Goal: Task Accomplishment & Management: Complete application form

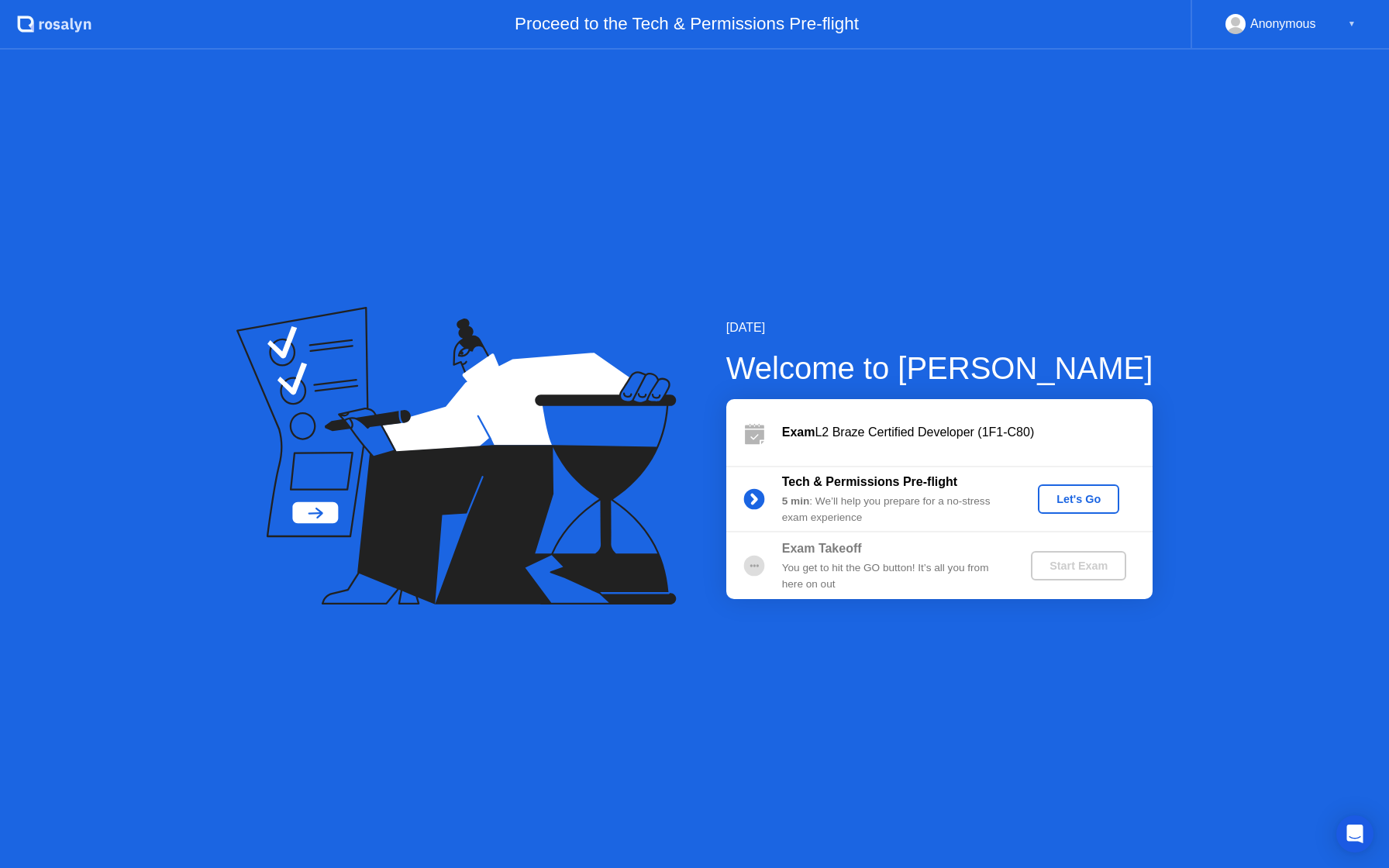
click at [1085, 508] on button "Let's Go" at bounding box center [1078, 498] width 81 height 30
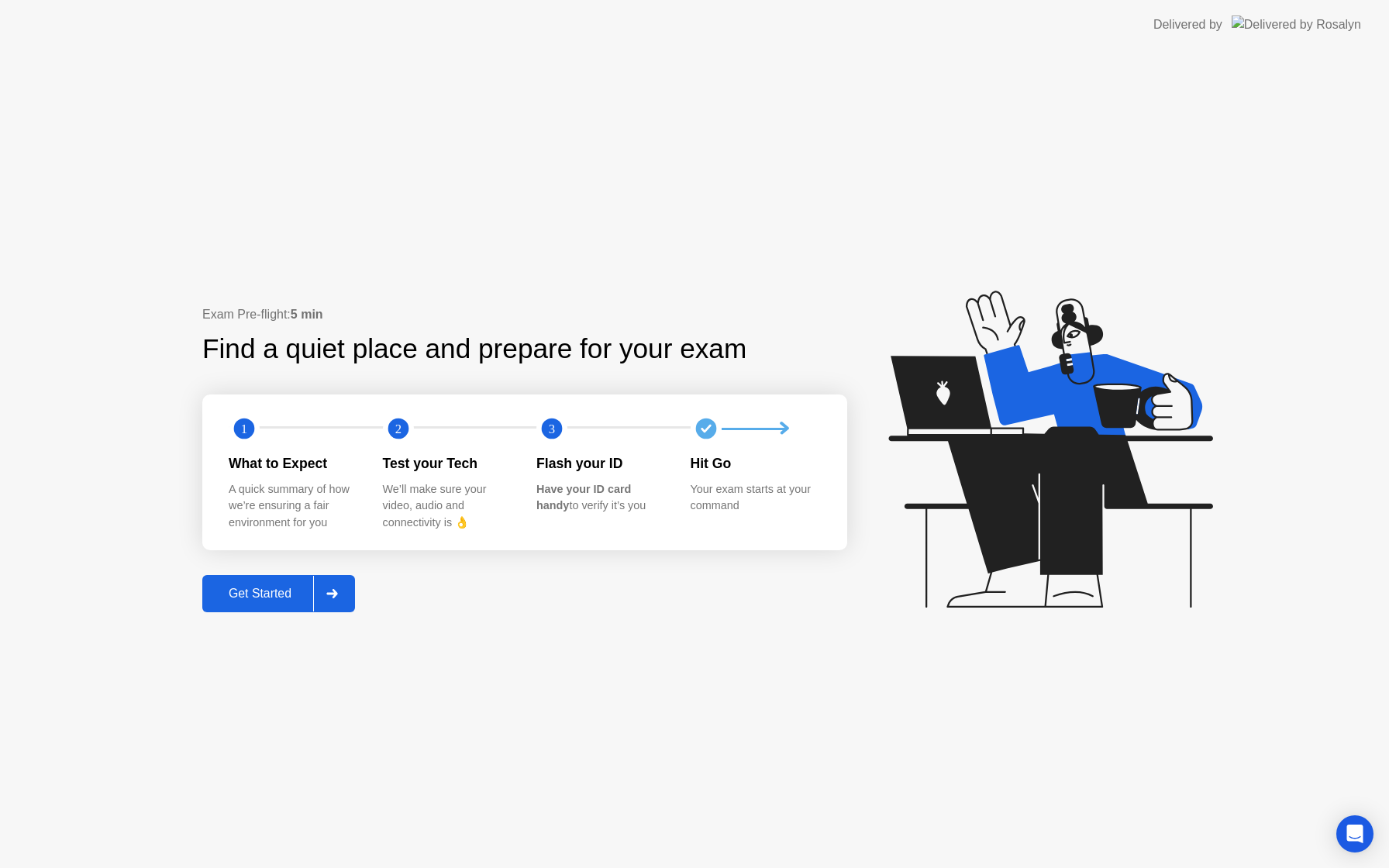
click at [287, 593] on div "Get Started" at bounding box center [259, 594] width 106 height 14
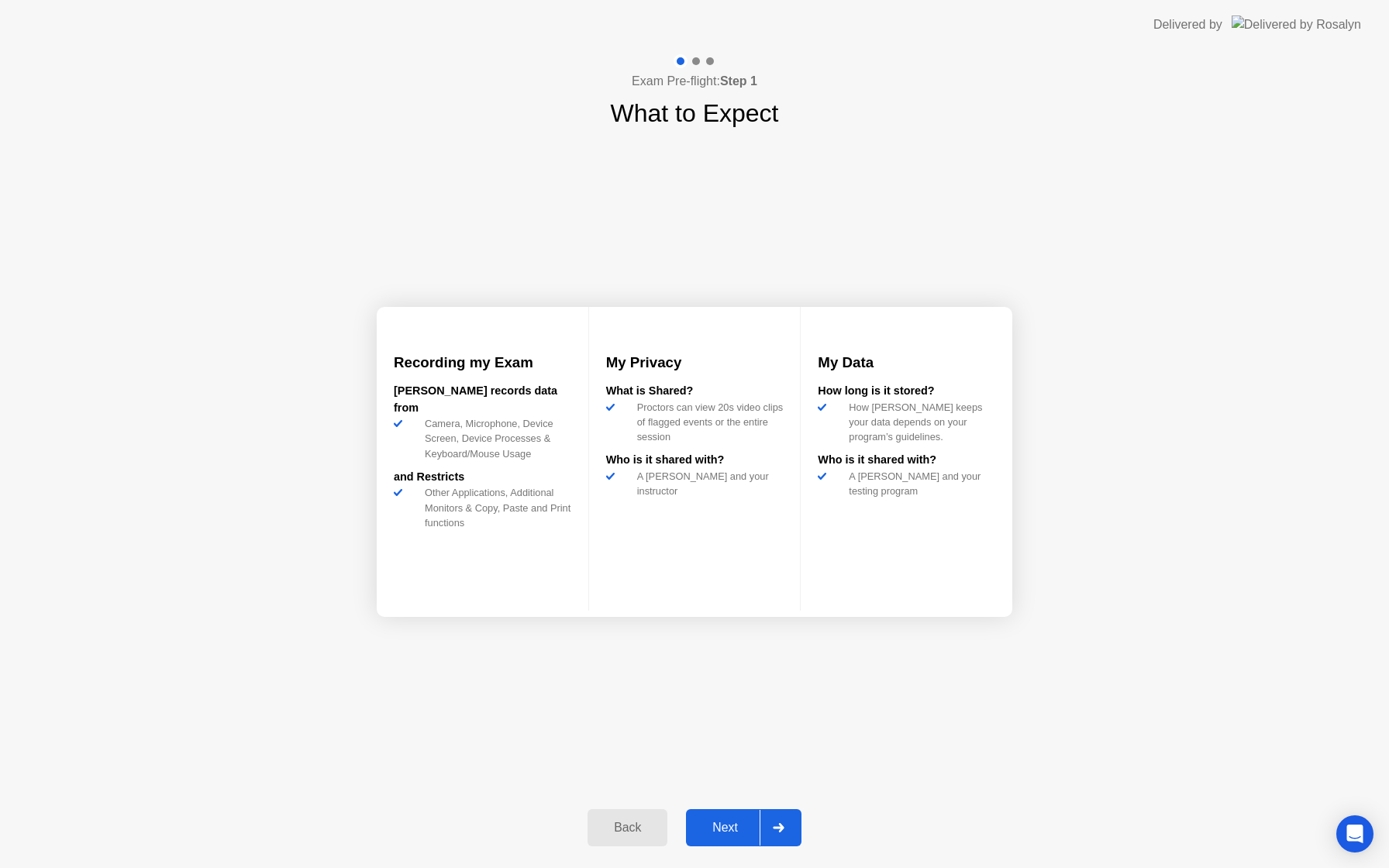
click at [737, 832] on div "Next" at bounding box center [725, 827] width 69 height 14
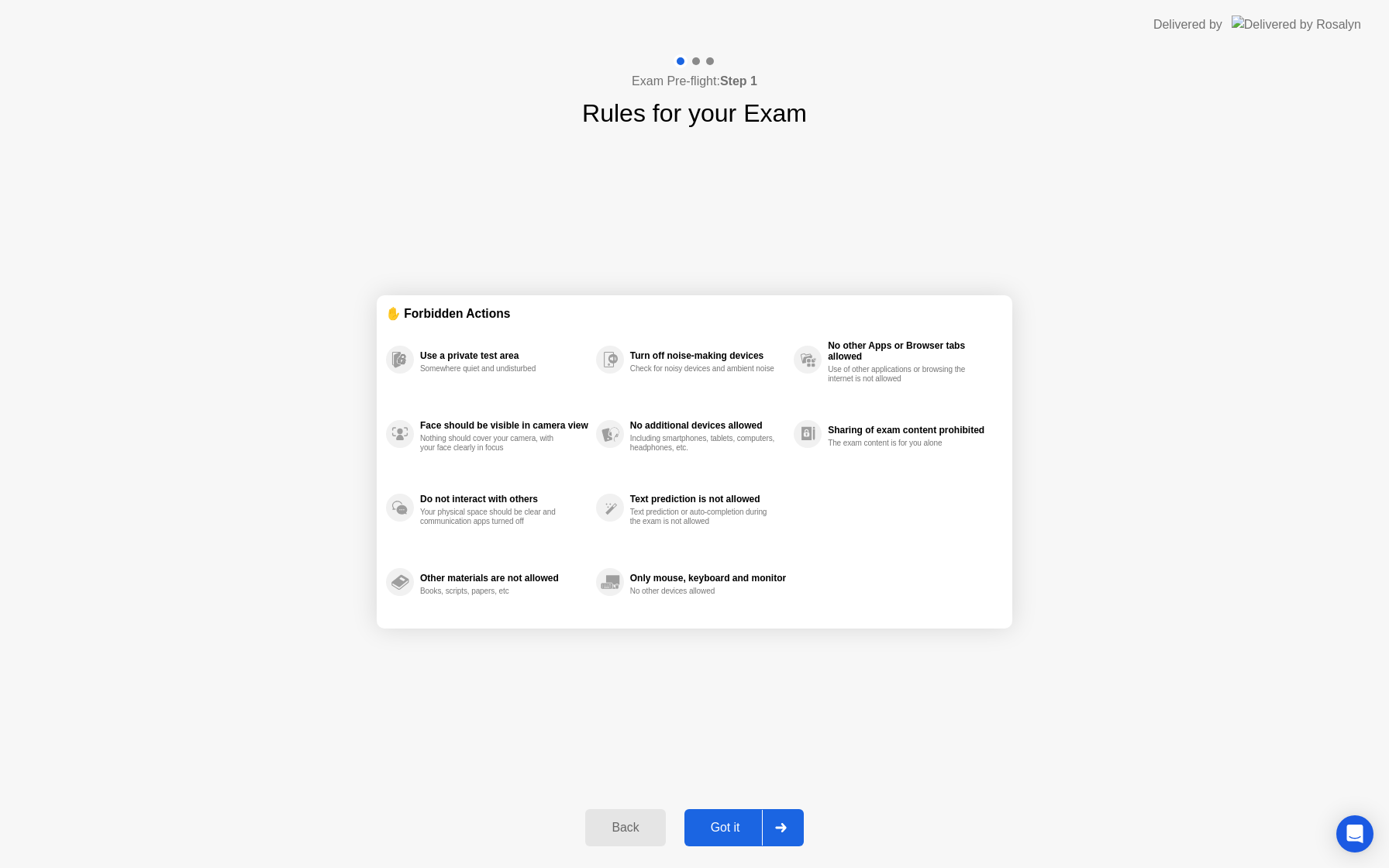
click at [729, 833] on div "Got it" at bounding box center [725, 827] width 72 height 14
select select "**********"
select select "*******"
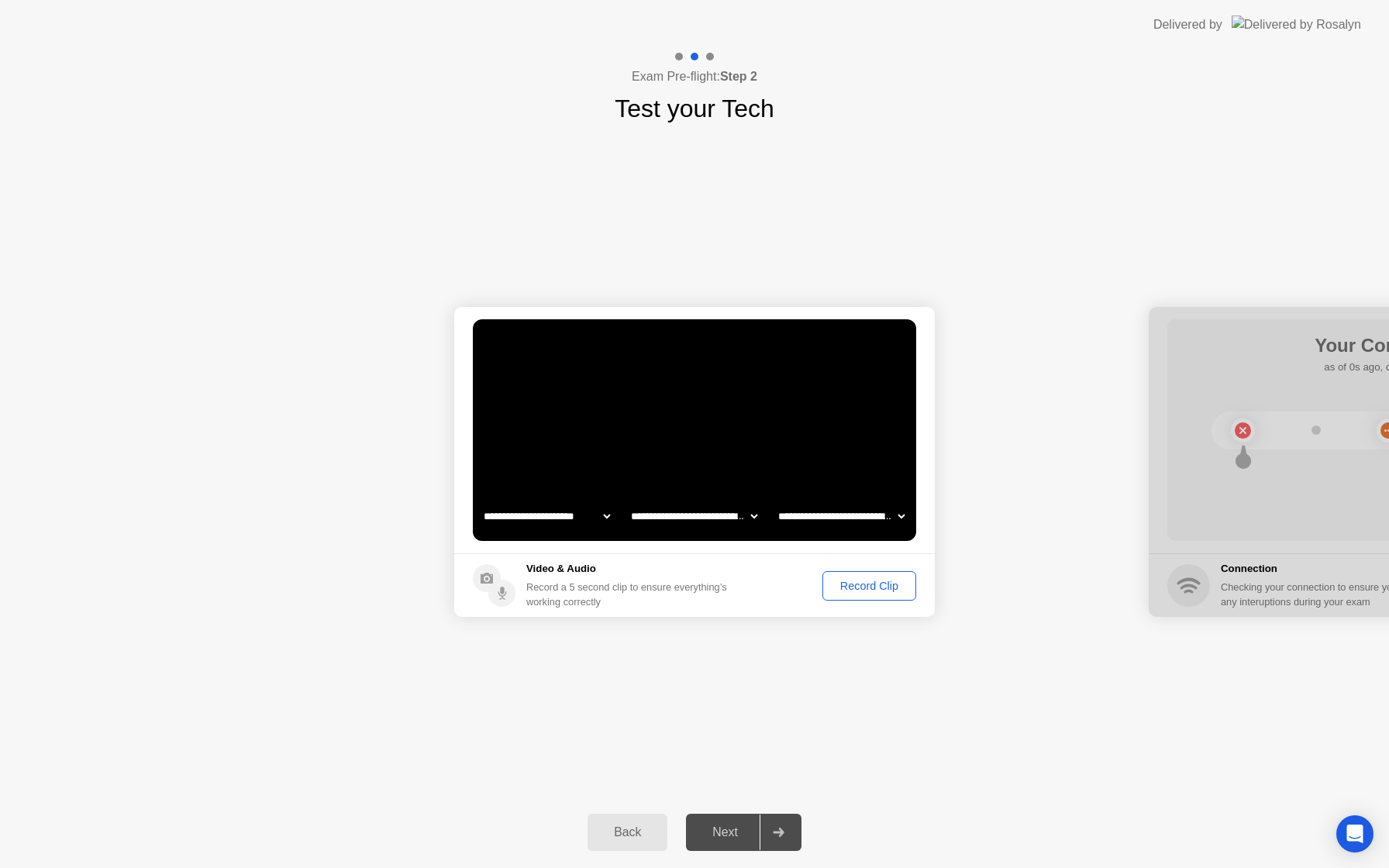
click at [576, 513] on select "**********" at bounding box center [546, 515] width 133 height 31
select select "**********"
click at [815, 579] on div "Record Clip" at bounding box center [866, 585] width 102 height 30
click at [843, 582] on div "Record Clip" at bounding box center [868, 585] width 83 height 12
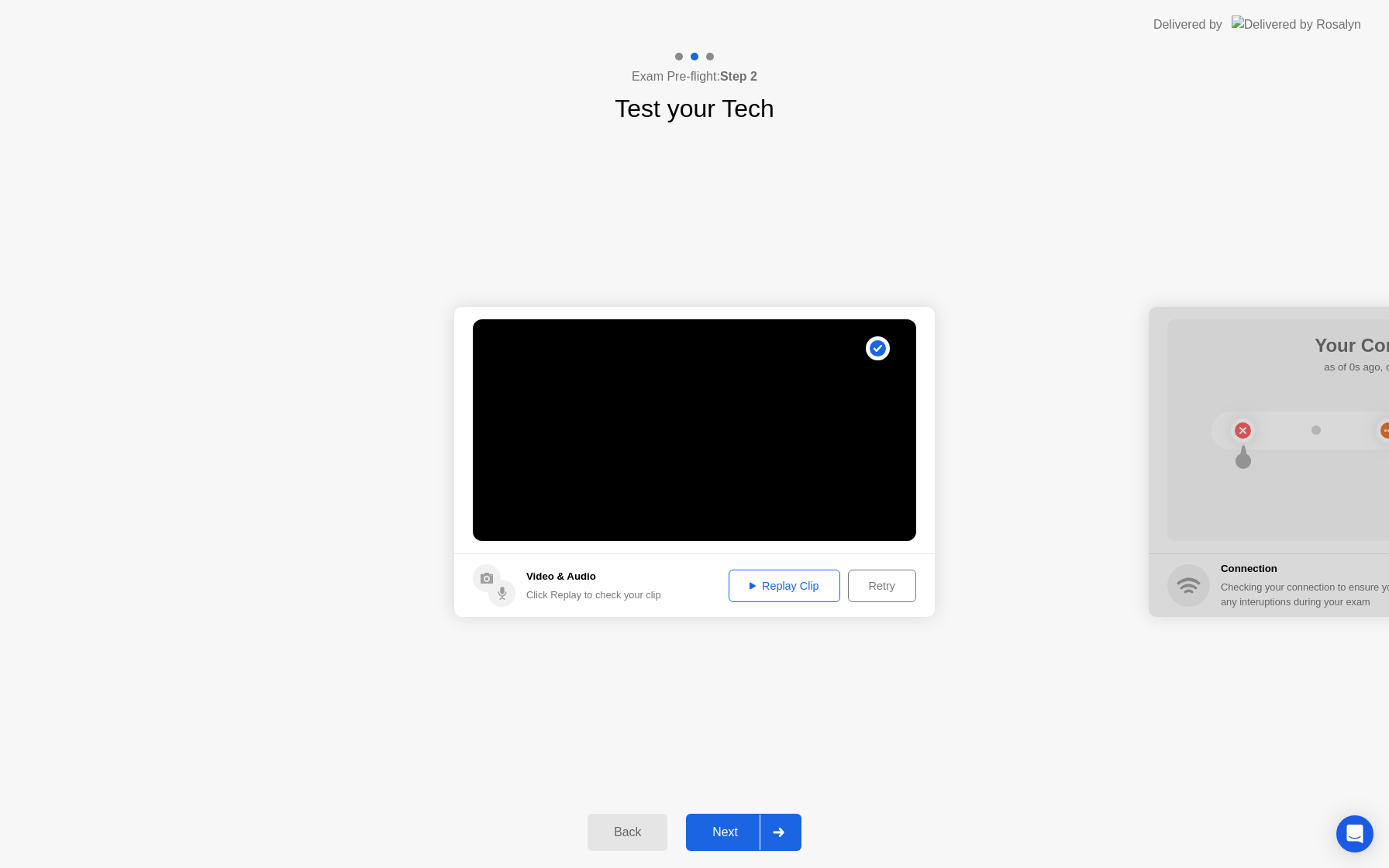
click at [718, 831] on div "Next" at bounding box center [725, 832] width 69 height 14
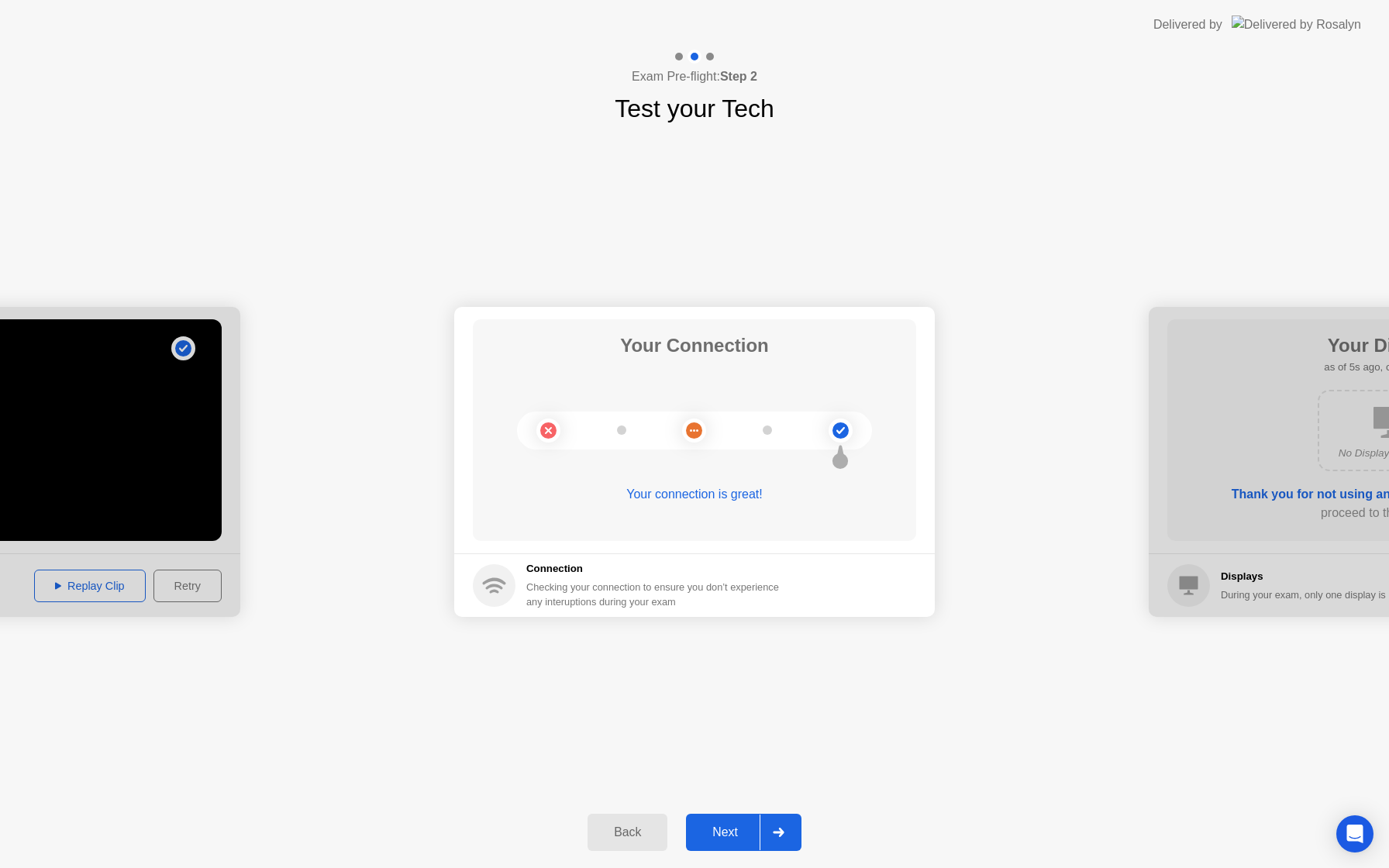
click at [741, 831] on div "Next" at bounding box center [725, 832] width 69 height 14
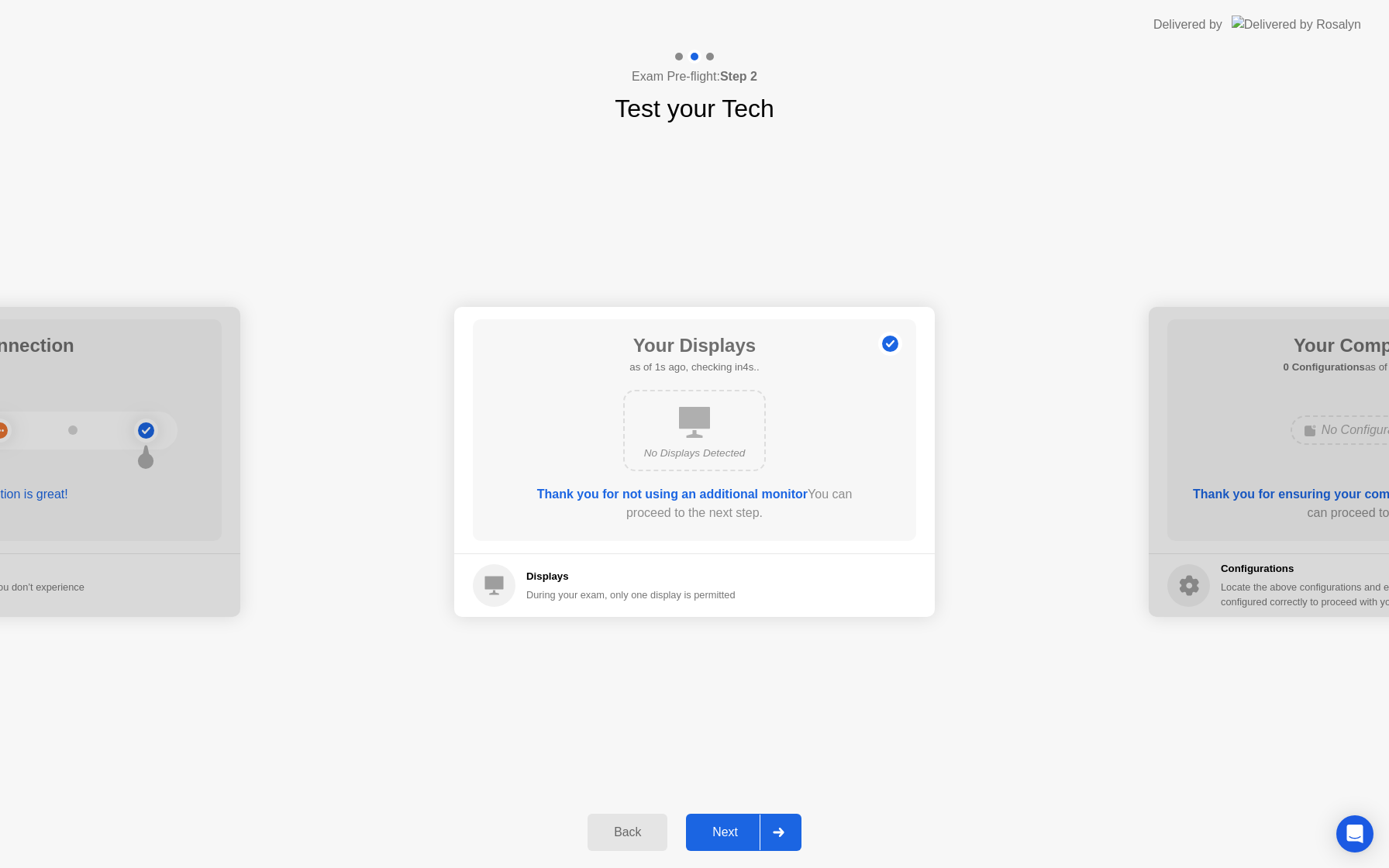
click at [724, 831] on div "Next" at bounding box center [725, 832] width 69 height 14
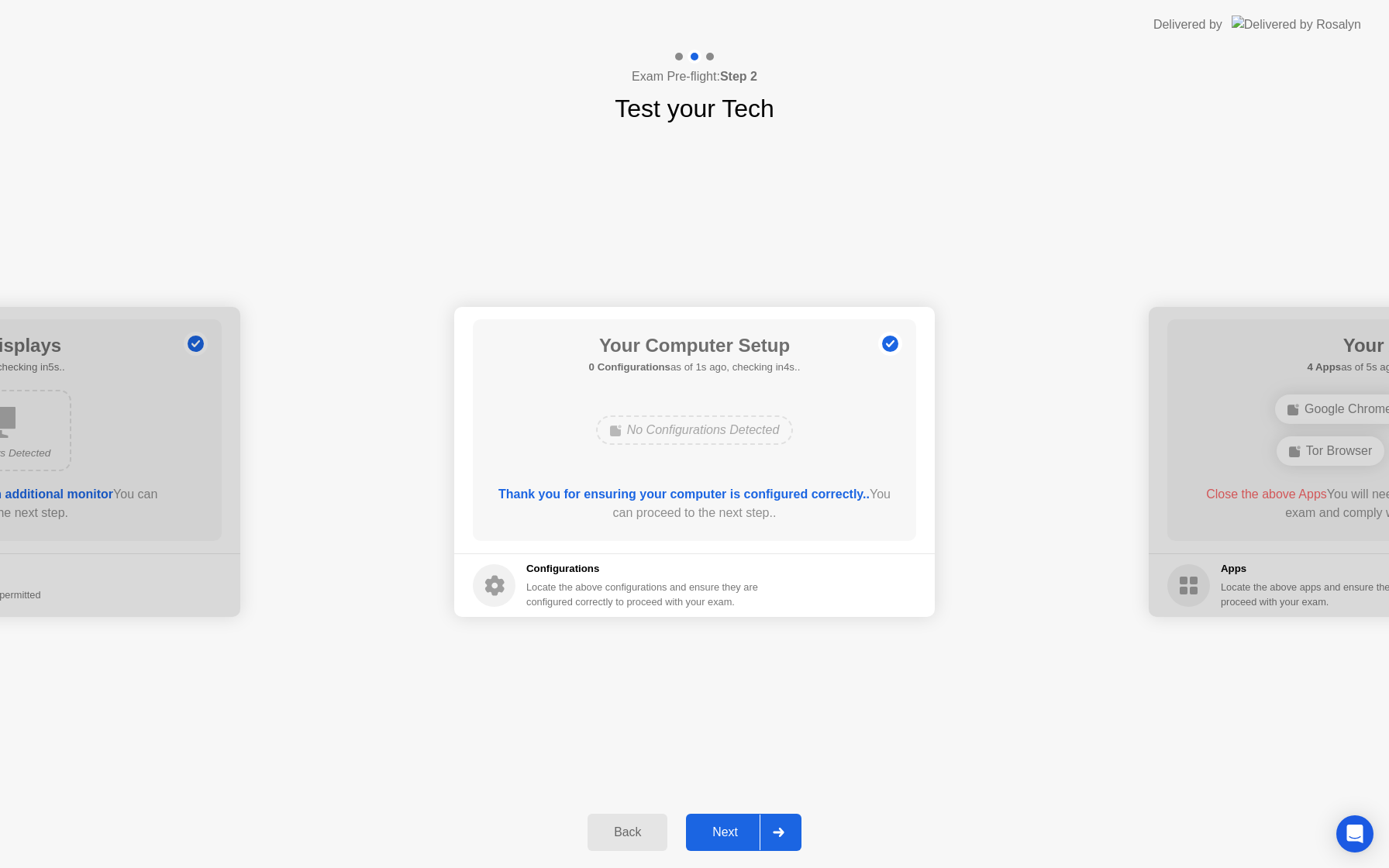
click at [724, 831] on div "Next" at bounding box center [725, 832] width 69 height 14
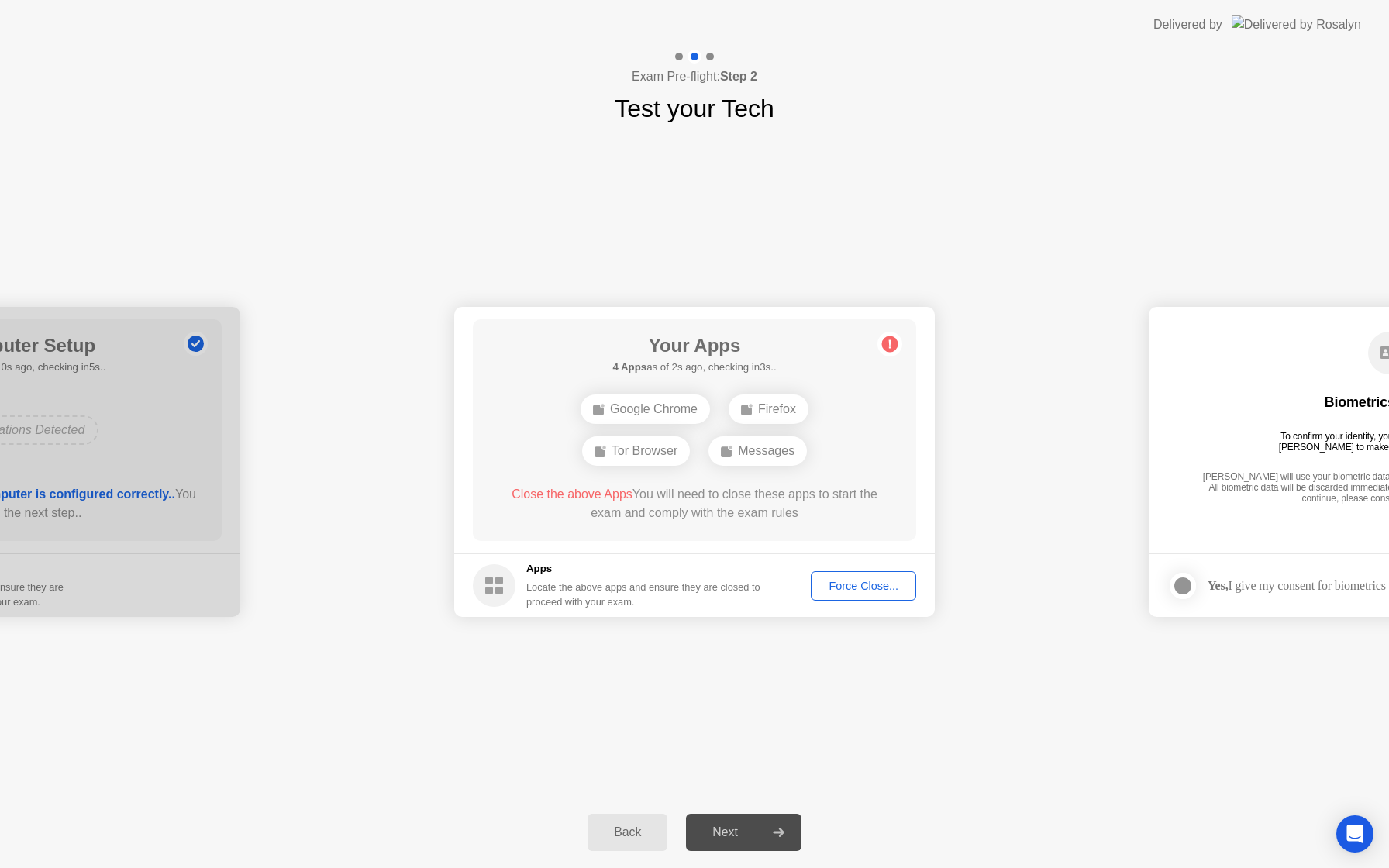
click at [832, 567] on footer "Apps Locate the above apps and ensure they are closed to proceed with your exam…" at bounding box center [694, 585] width 480 height 64
click at [829, 584] on div "Force Close..." at bounding box center [863, 585] width 94 height 12
click at [842, 587] on div "Force Close..." at bounding box center [863, 585] width 94 height 12
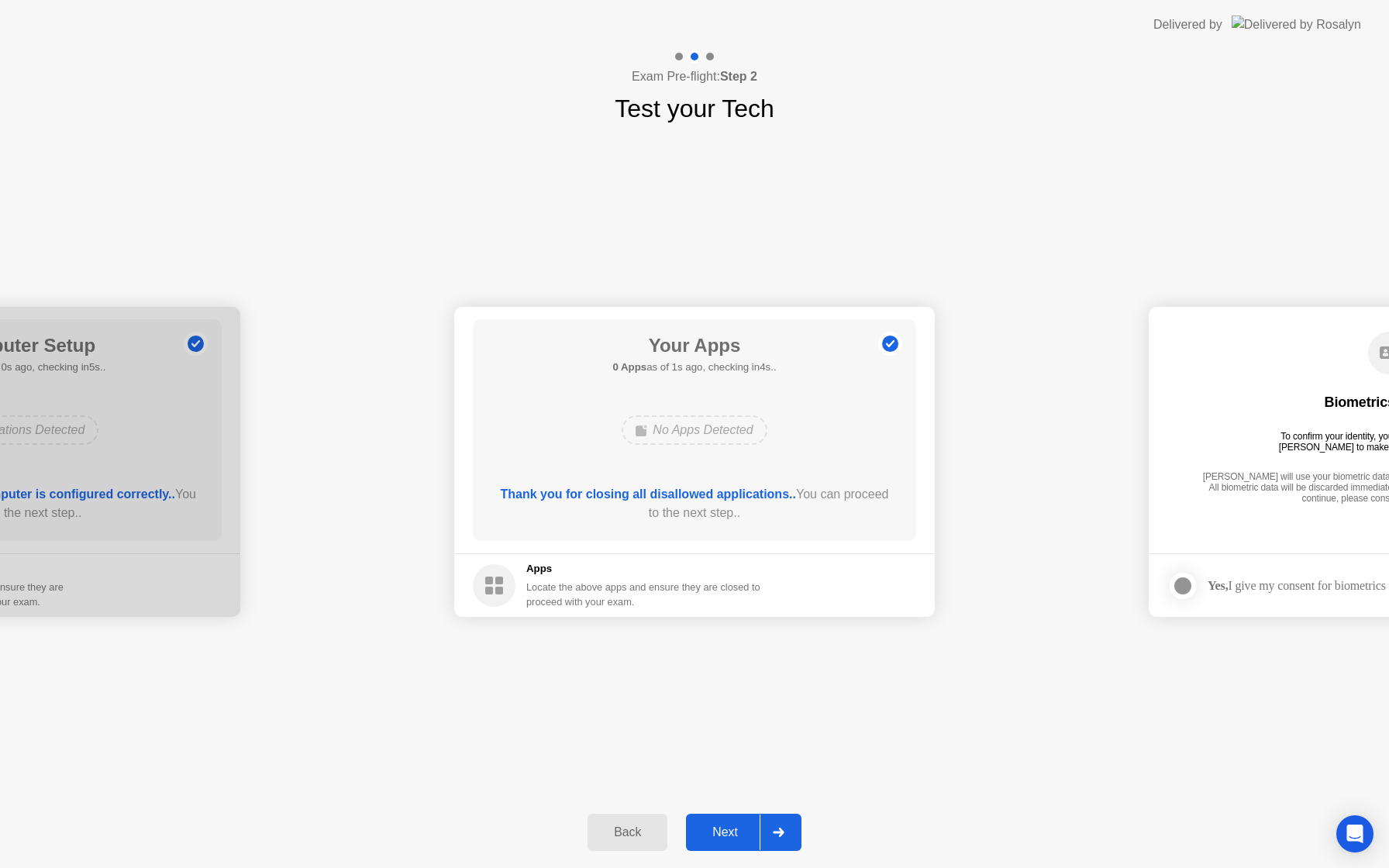
click at [715, 827] on div "Next" at bounding box center [725, 832] width 69 height 14
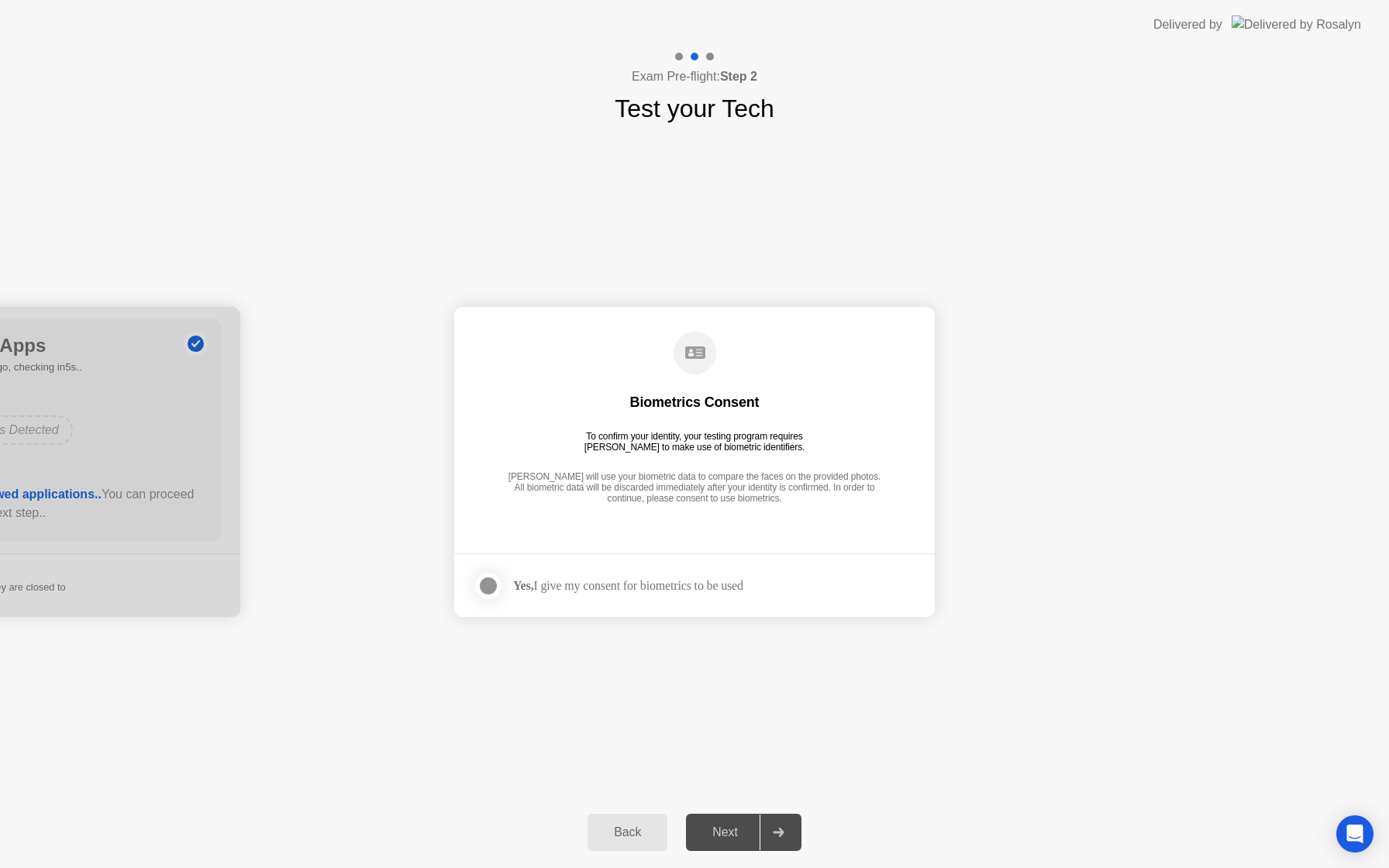
click at [660, 591] on div "Yes, I give my consent for biometrics to be used" at bounding box center [627, 585] width 230 height 14
click at [595, 574] on div "Yes, I give my consent for biometrics to be used" at bounding box center [608, 585] width 271 height 31
click at [496, 580] on div at bounding box center [488, 586] width 19 height 19
click at [744, 841] on button "Next" at bounding box center [744, 832] width 115 height 37
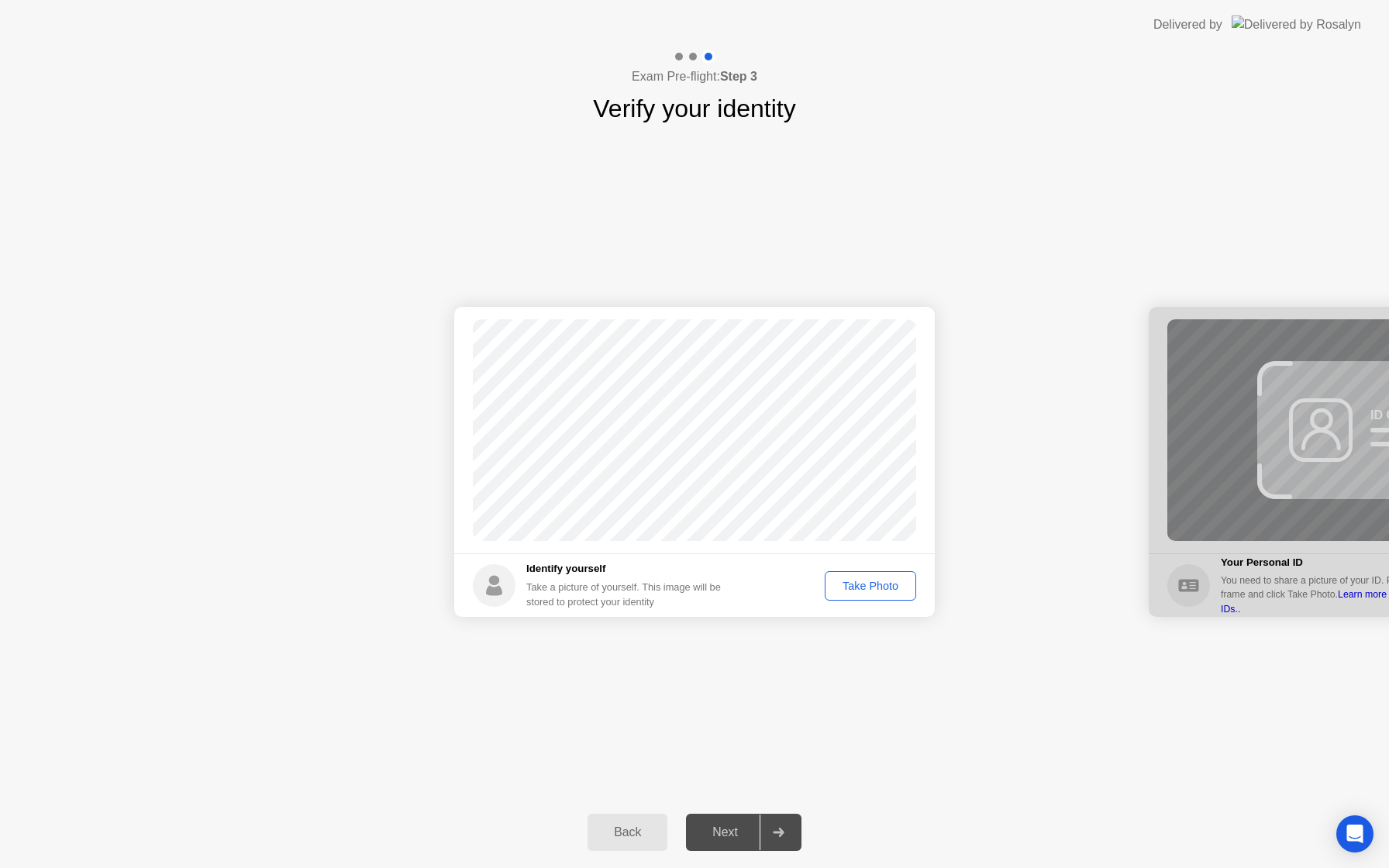
click at [870, 579] on div "Take Photo" at bounding box center [870, 585] width 81 height 12
click at [718, 839] on div "Next" at bounding box center [725, 832] width 69 height 14
